Goal: Task Accomplishment & Management: Use online tool/utility

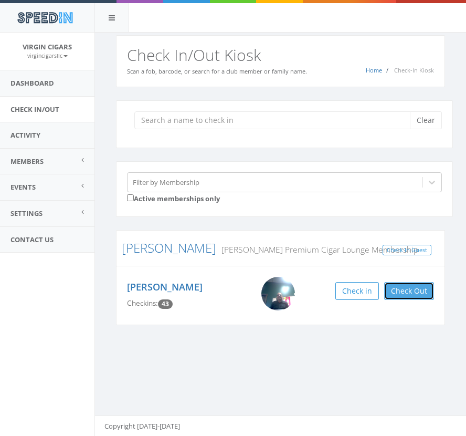
click at [417, 290] on button "Check Out" at bounding box center [409, 291] width 50 height 18
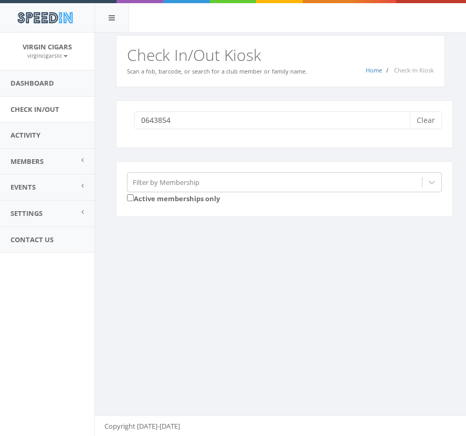
type input "06438544"
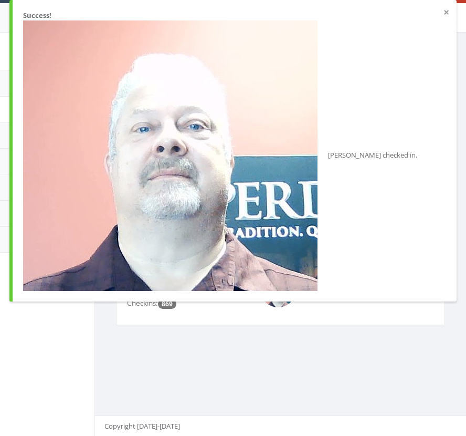
click at [445, 12] on button "×" at bounding box center [447, 12] width 6 height 11
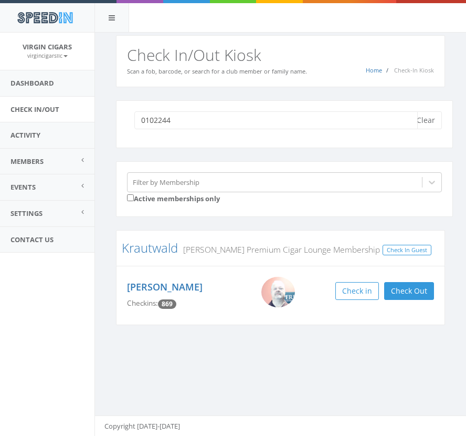
type input "01022447"
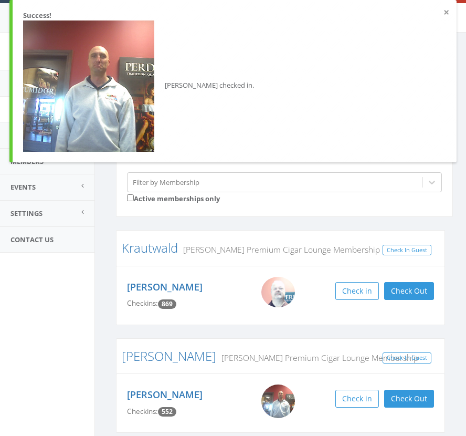
click at [447, 14] on button "×" at bounding box center [447, 12] width 6 height 11
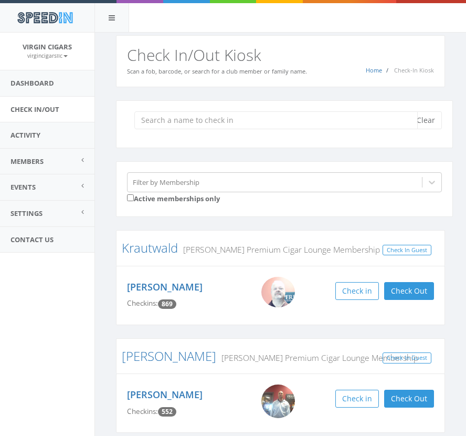
click at [192, 118] on input "search" at bounding box center [276, 120] width 284 height 18
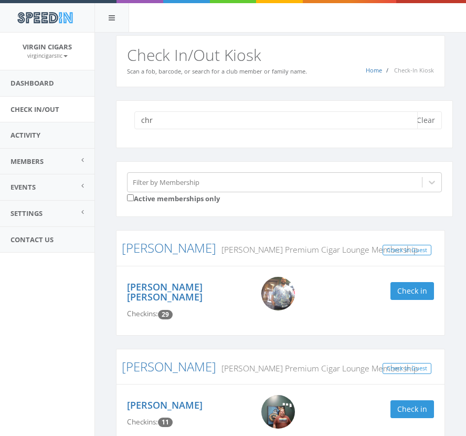
type input "chr"
click at [56, 107] on link "Check In/Out" at bounding box center [47, 110] width 95 height 26
